Goal: Task Accomplishment & Management: Manage account settings

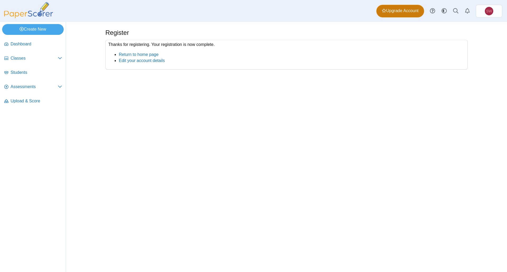
click at [403, 12] on span "Upgrade Account" at bounding box center [400, 11] width 37 height 6
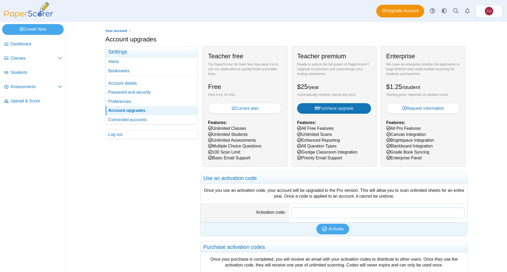
click at [321, 212] on input "Activation code" at bounding box center [377, 213] width 173 height 11
paste input "**********"
type input "**********"
click at [331, 230] on span "Activate" at bounding box center [335, 229] width 15 height 4
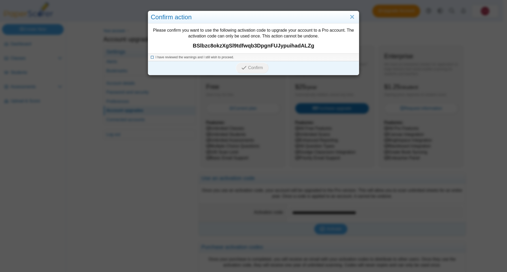
click at [151, 56] on icon at bounding box center [152, 56] width 3 height 3
click at [255, 68] on span "Confirm" at bounding box center [255, 67] width 15 height 4
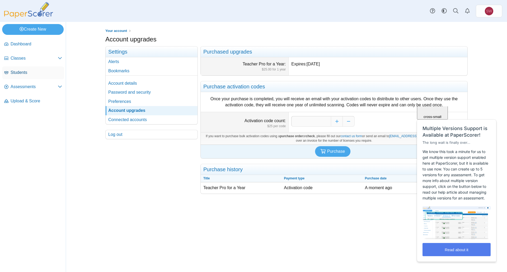
click at [18, 70] on span "Students" at bounding box center [36, 73] width 51 height 6
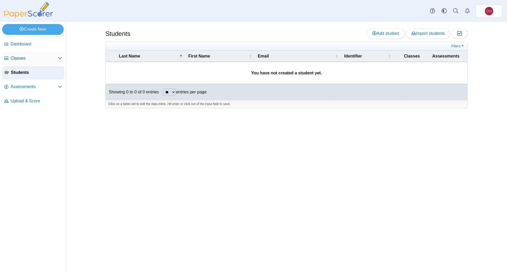
click at [58, 57] on icon at bounding box center [60, 58] width 4 height 4
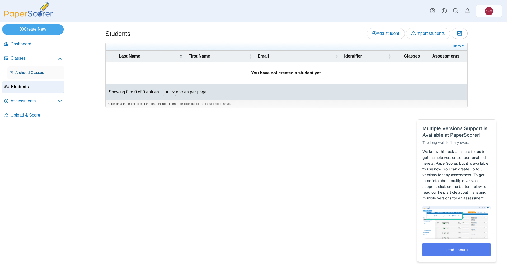
click at [34, 73] on span "Archived Classes" at bounding box center [38, 72] width 47 height 5
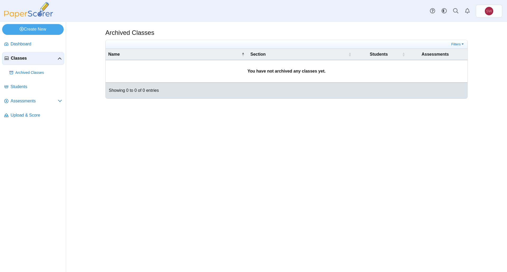
click at [63, 57] on link "Classes" at bounding box center [33, 58] width 62 height 13
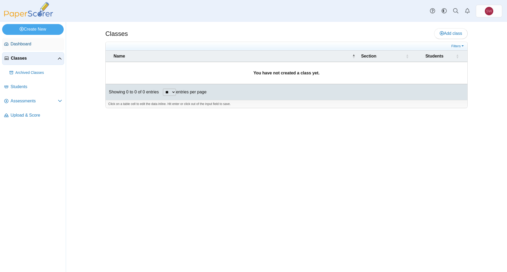
click at [19, 41] on span "Dashboard" at bounding box center [36, 44] width 51 height 6
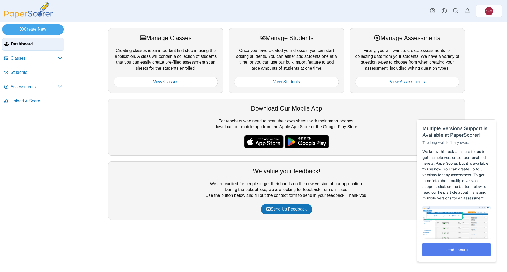
click at [78, 63] on div "Manage Classes Creating classes is an important first step in using the applica…" at bounding box center [286, 147] width 441 height 250
click at [169, 80] on link "View Classes" at bounding box center [165, 82] width 104 height 11
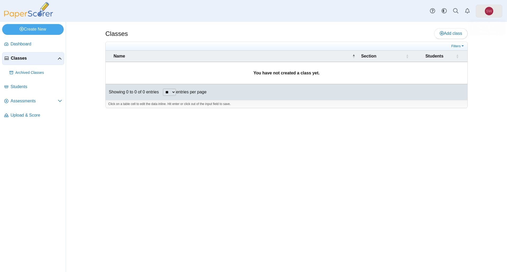
click at [484, 11] on link "SW" at bounding box center [489, 11] width 26 height 13
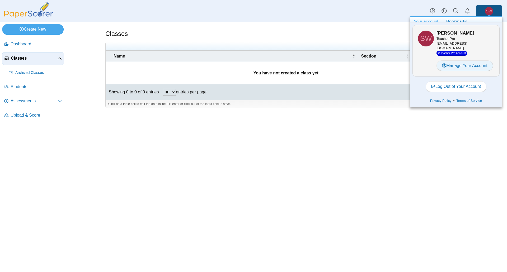
click at [475, 63] on link "Manage Your Account" at bounding box center [464, 65] width 56 height 11
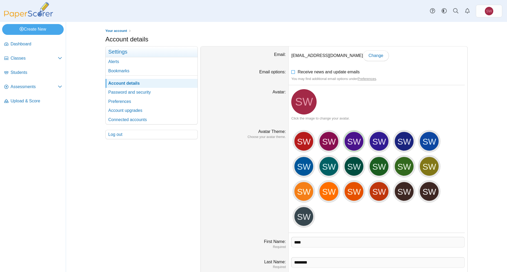
click at [349, 141] on div "SW" at bounding box center [354, 141] width 20 height 20
click at [407, 99] on dd "SW Click the image to change your avatar." at bounding box center [377, 105] width 179 height 40
click at [357, 137] on div "SW" at bounding box center [354, 141] width 20 height 20
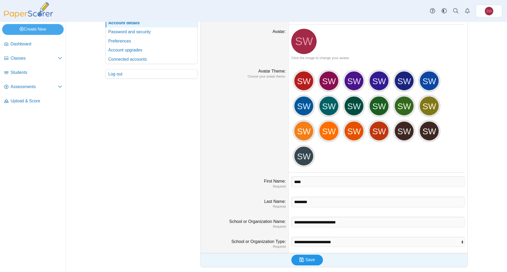
click at [314, 261] on button "Save" at bounding box center [307, 260] width 32 height 11
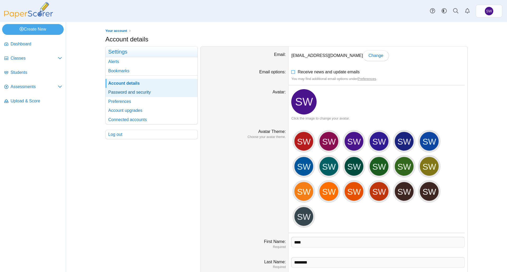
click at [123, 93] on link "Password and security" at bounding box center [152, 92] width 92 height 9
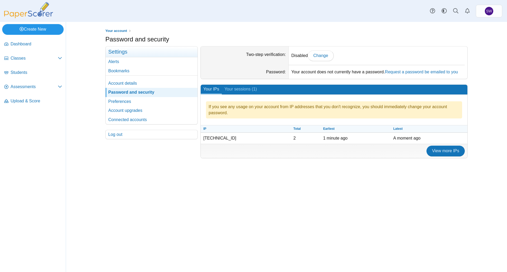
click at [40, 29] on link "Create New" at bounding box center [32, 29] width 61 height 11
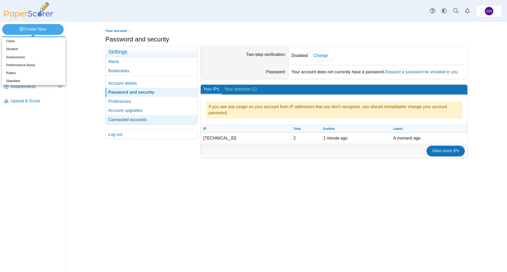
click at [143, 121] on link "Connected accounts" at bounding box center [152, 119] width 92 height 9
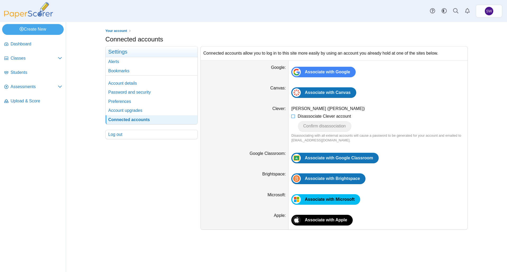
click at [288, 32] on ul "Your account" at bounding box center [286, 30] width 362 height 5
click at [61, 59] on icon at bounding box center [60, 58] width 4 height 4
click at [40, 72] on span "Archived Classes" at bounding box center [38, 72] width 47 height 5
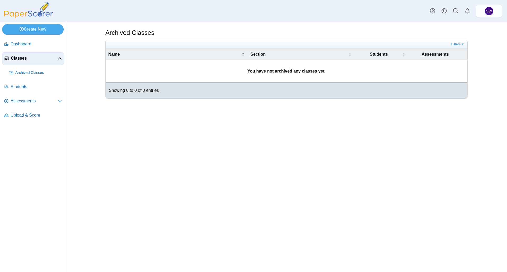
drag, startPoint x: 191, startPoint y: 65, endPoint x: 122, endPoint y: 79, distance: 70.3
click at [191, 65] on td "You have not archived any classes yet." at bounding box center [287, 71] width 362 height 22
click at [28, 42] on span "Dashboard" at bounding box center [36, 44] width 51 height 6
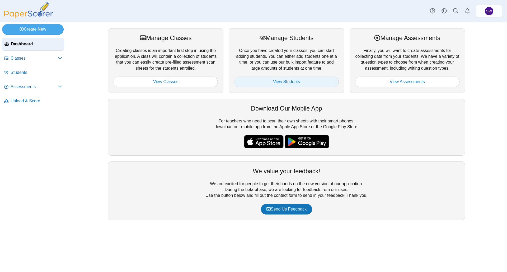
click at [285, 82] on link "View Students" at bounding box center [286, 82] width 104 height 11
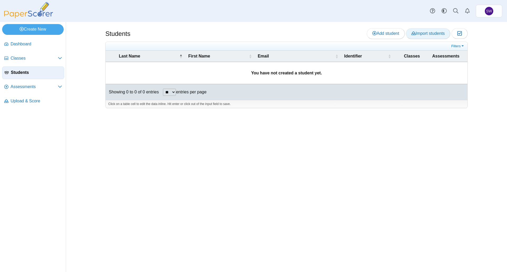
click at [419, 31] on span "Import students" at bounding box center [427, 33] width 33 height 4
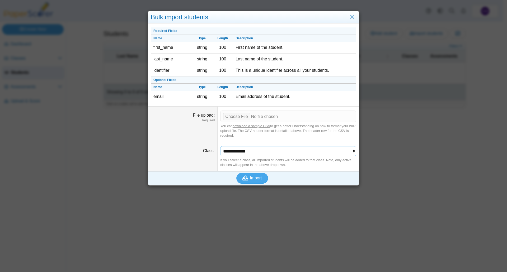
click at [254, 148] on select "**********" at bounding box center [288, 151] width 136 height 10
click at [251, 150] on select "**********" at bounding box center [288, 151] width 136 height 10
drag, startPoint x: 322, startPoint y: 207, endPoint x: 345, endPoint y: 60, distance: 149.0
click at [323, 173] on div "Bulk import students Required Fields Name Type Length Description first_name st…" at bounding box center [253, 136] width 507 height 272
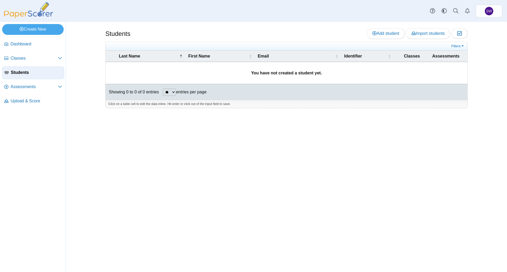
click at [25, 9] on img at bounding box center [28, 10] width 53 height 16
